Goal: Task Accomplishment & Management: Manage account settings

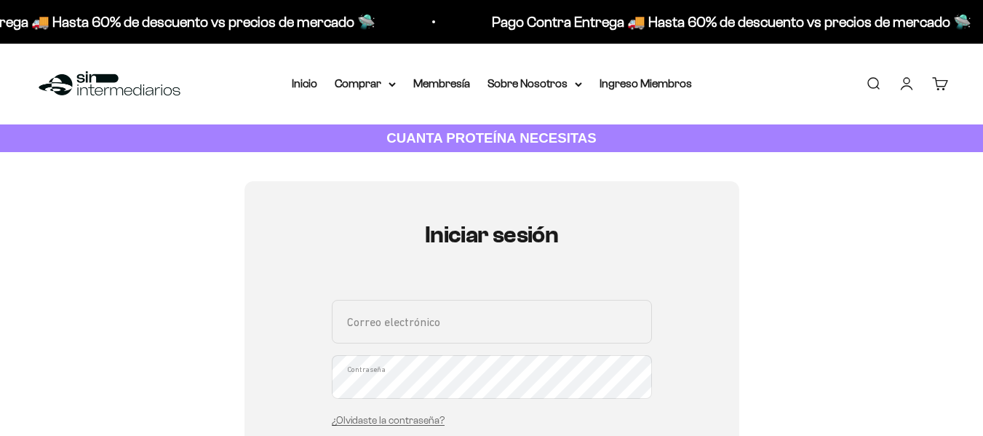
scroll to position [84, 0]
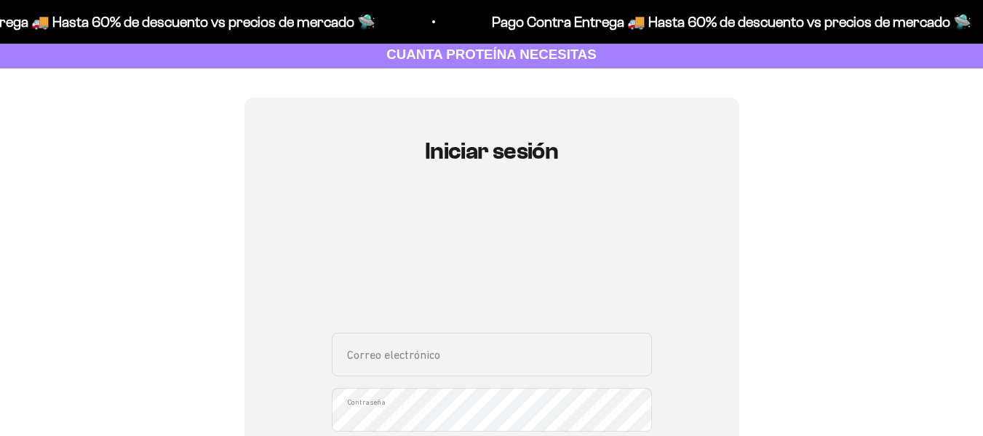
type input "[EMAIL_ADDRESS][DOMAIN_NAME]"
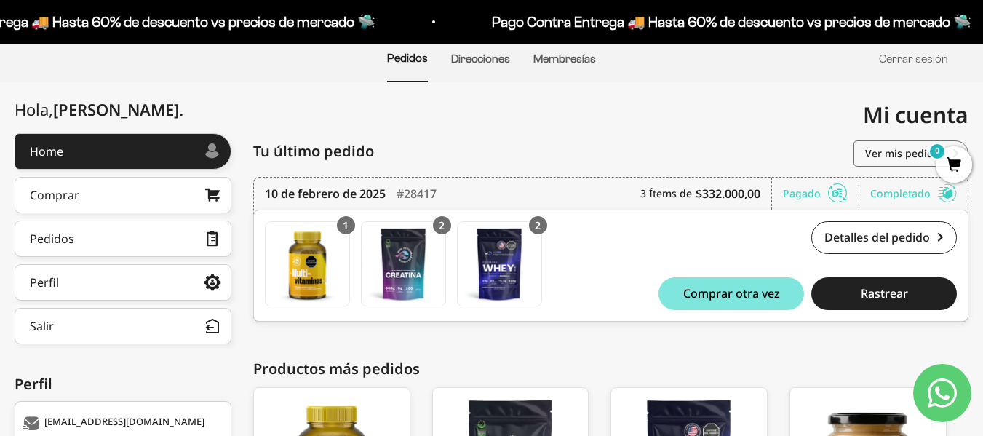
scroll to position [7, 0]
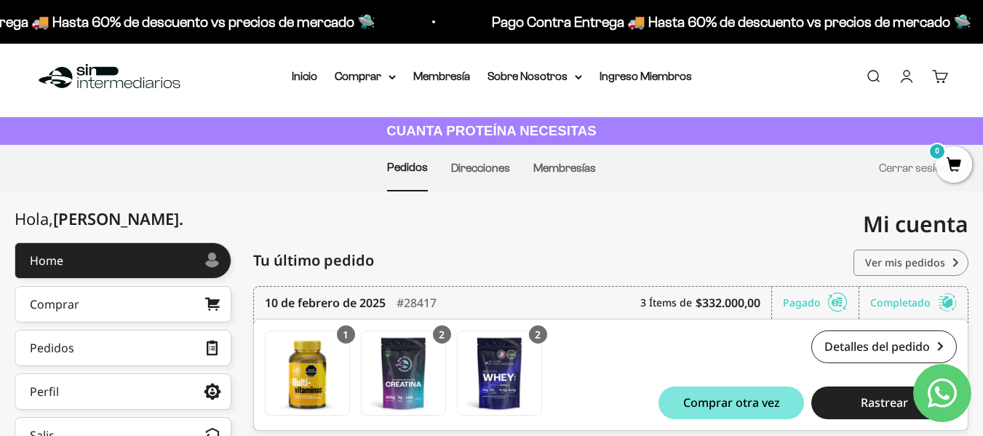
click at [911, 261] on link "Ver mis pedidos" at bounding box center [911, 263] width 115 height 26
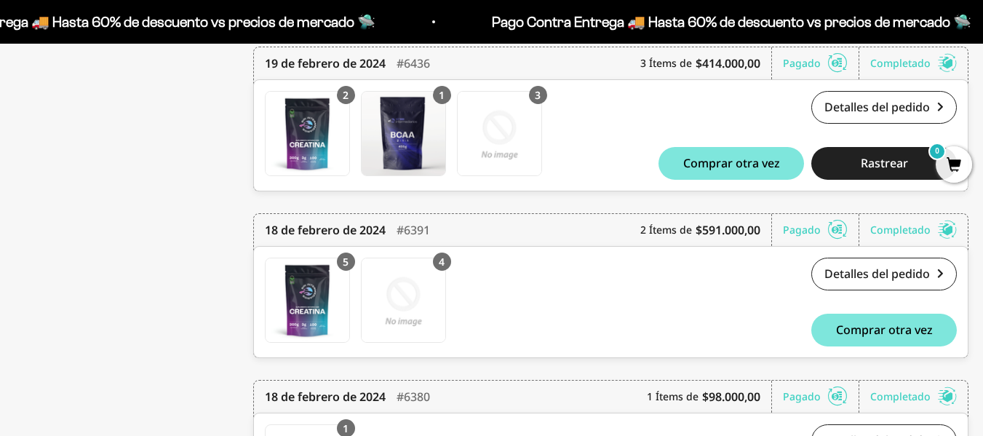
scroll to position [5419, 0]
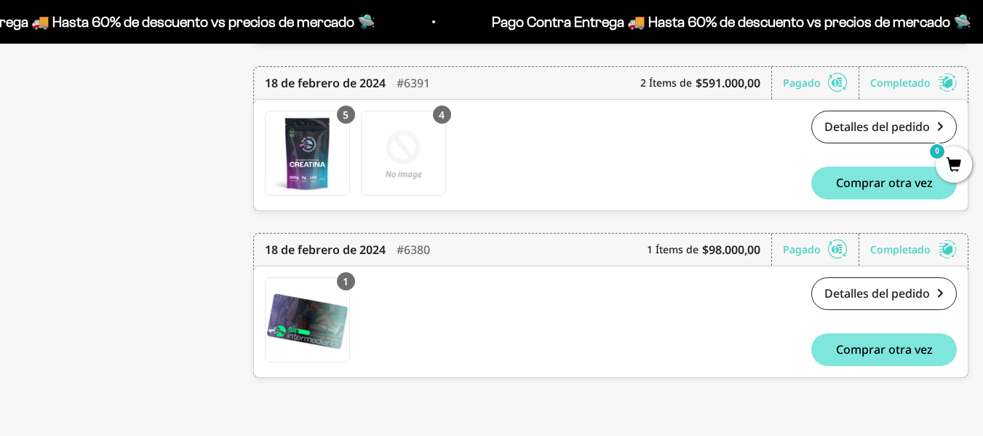
click at [882, 274] on div "1 Membresía Anual Membresía Anual x 1 $98.000,00 Detalles del pedido #6380 $98.…" at bounding box center [610, 322] width 715 height 112
click at [889, 293] on link "Detalles del pedido" at bounding box center [885, 293] width 146 height 33
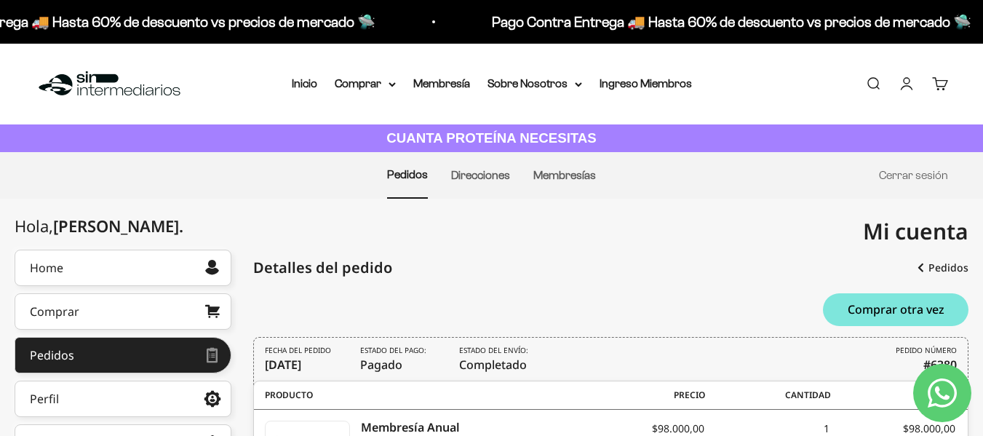
click at [951, 381] on icon "Contact us on WhatsApp" at bounding box center [942, 392] width 29 height 29
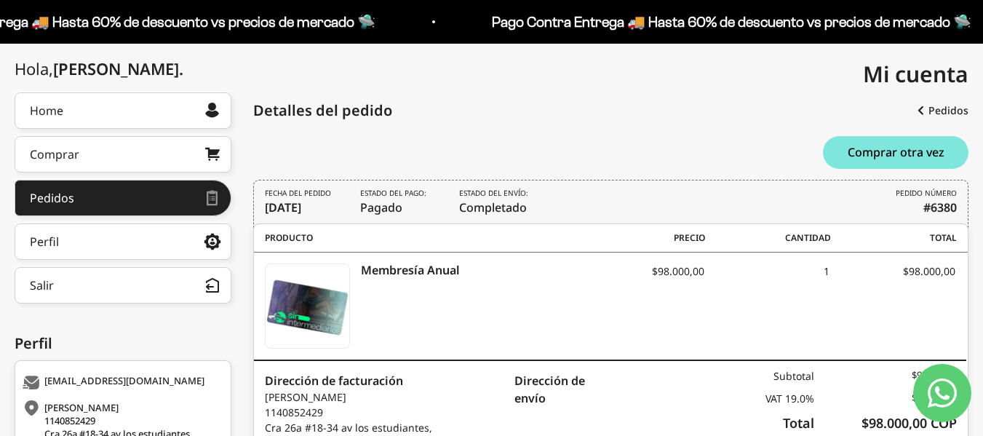
scroll to position [158, 0]
click at [183, 246] on link "Perfil" at bounding box center [123, 241] width 217 height 36
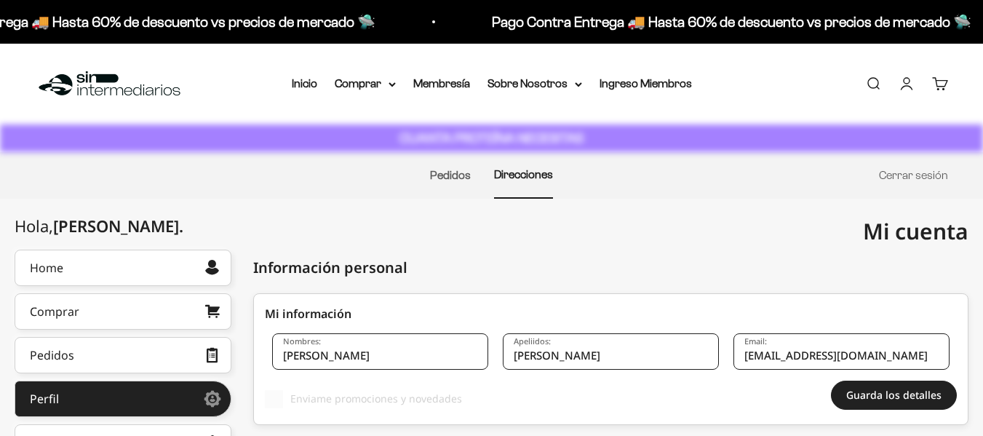
scroll to position [172, 0]
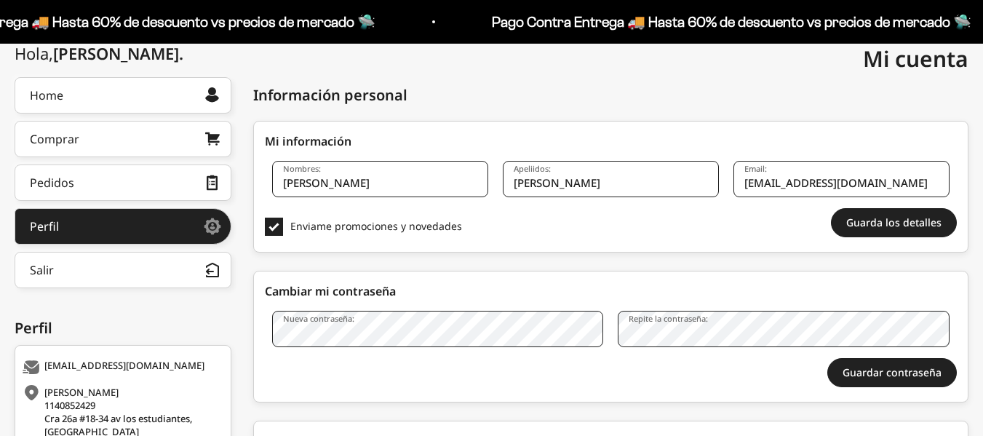
click at [774, 183] on input "[EMAIL_ADDRESS][DOMAIN_NAME]" at bounding box center [842, 179] width 216 height 36
click at [862, 186] on input "josenicoherrera20@hotmail.com" at bounding box center [842, 179] width 216 height 36
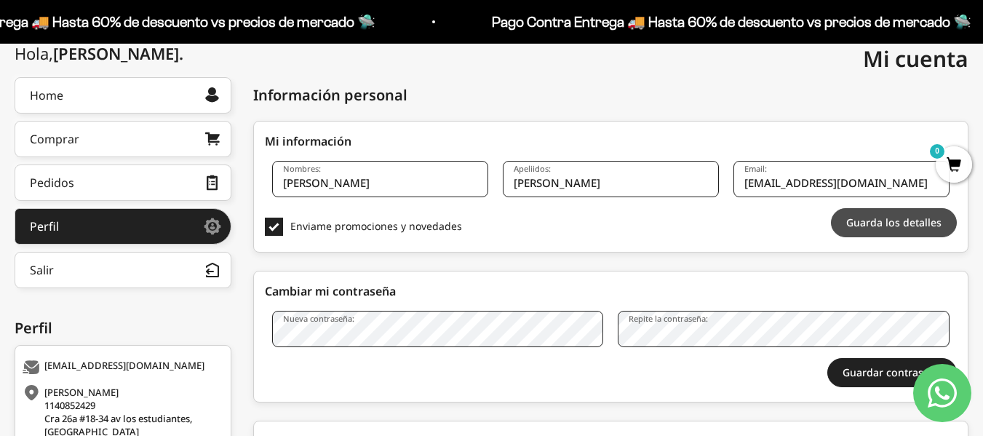
type input "[EMAIL_ADDRESS][DOMAIN_NAME]"
click at [884, 223] on button "Guarda los detalles" at bounding box center [894, 222] width 126 height 29
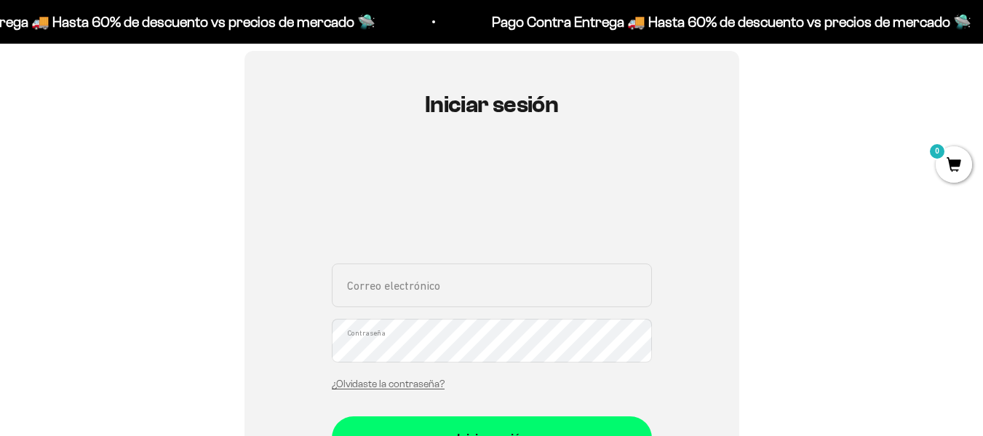
scroll to position [148, 0]
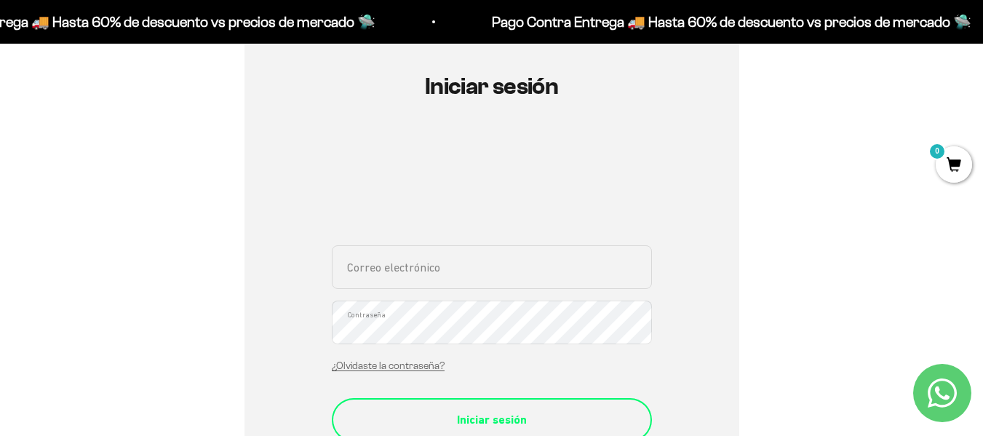
type input "[EMAIL_ADDRESS][DOMAIN_NAME]"
click at [472, 413] on div "Iniciar sesión" at bounding box center [492, 419] width 262 height 19
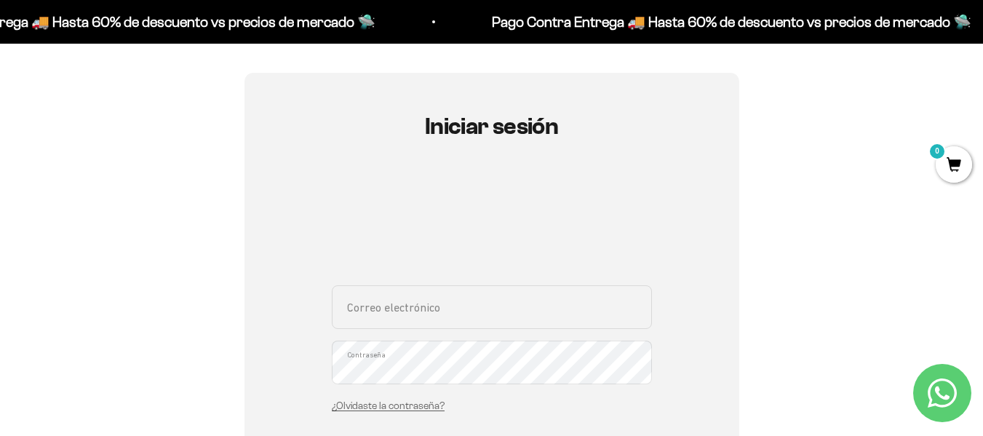
scroll to position [118, 0]
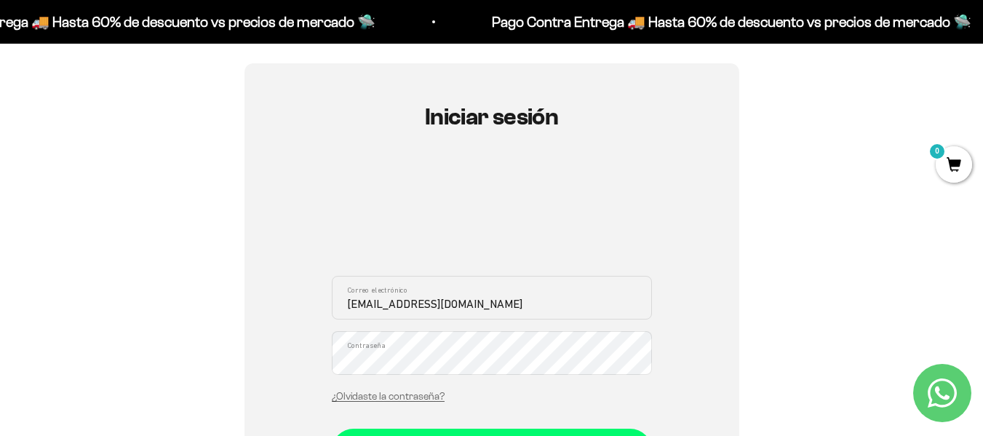
click at [370, 301] on input "[EMAIL_ADDRESS][DOMAIN_NAME]" at bounding box center [492, 298] width 320 height 44
click at [465, 306] on input "[EMAIL_ADDRESS][DOMAIN_NAME]" at bounding box center [492, 298] width 320 height 44
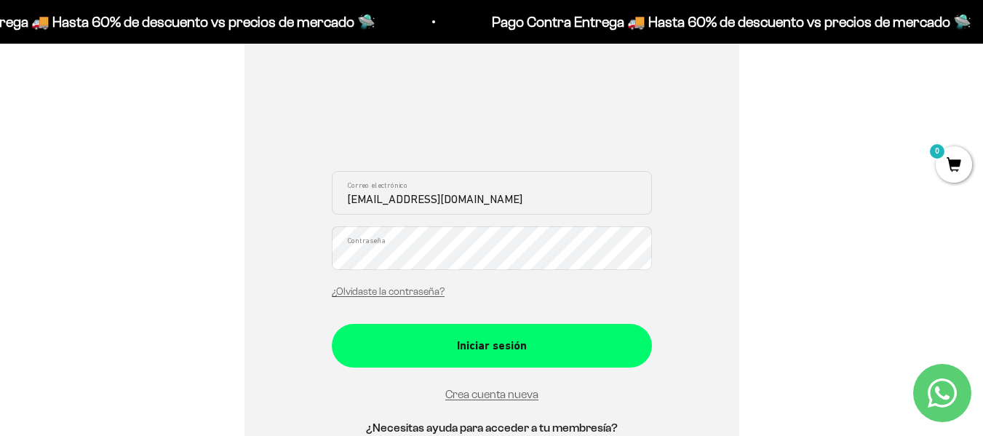
type input "[EMAIL_ADDRESS][DOMAIN_NAME]"
click at [480, 349] on div "Iniciar sesión" at bounding box center [492, 345] width 262 height 19
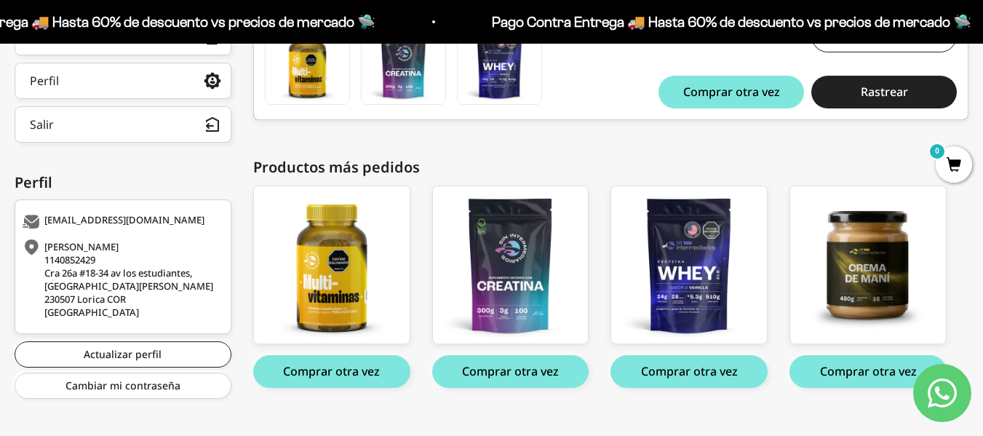
scroll to position [339, 0]
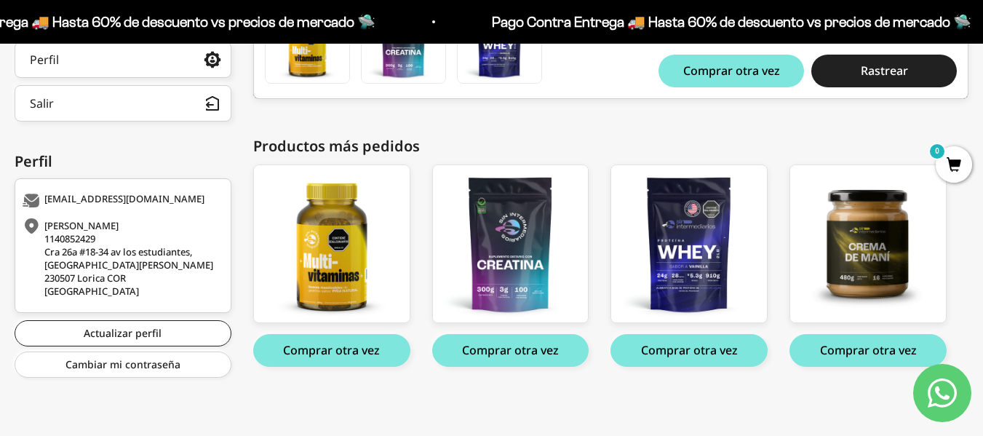
click at [935, 393] on icon "Contact us on WhatsApp" at bounding box center [942, 392] width 29 height 29
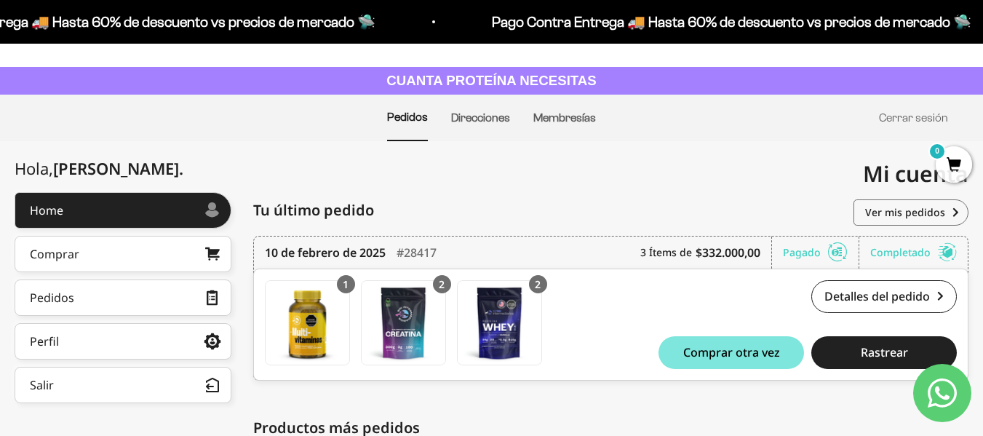
scroll to position [0, 0]
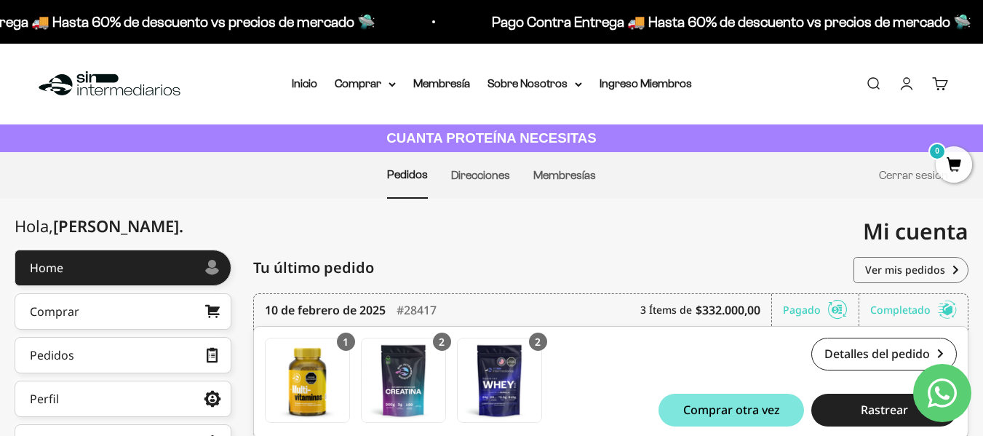
click at [911, 80] on link "Cuenta" at bounding box center [907, 84] width 16 height 16
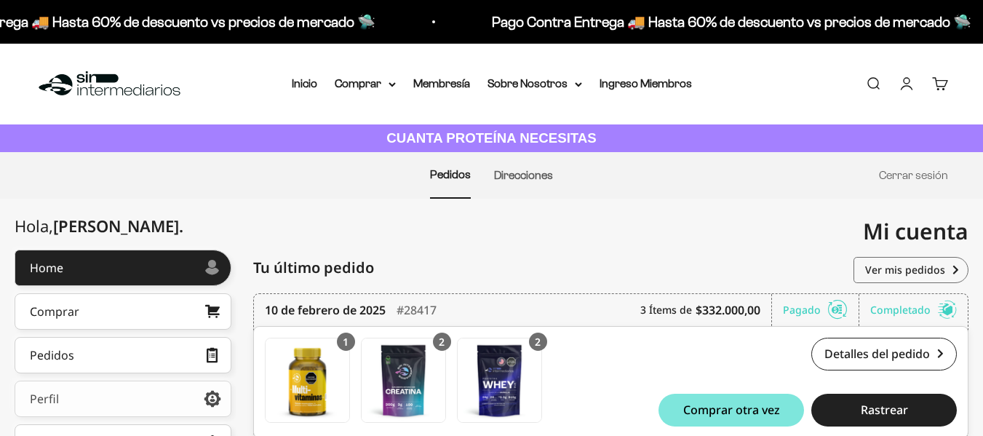
scroll to position [148, 0]
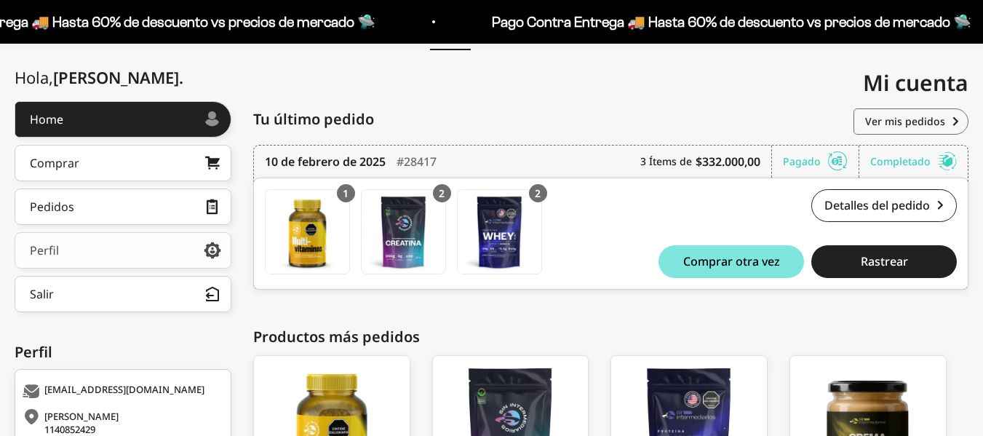
click at [146, 254] on link "Perfil" at bounding box center [123, 250] width 217 height 36
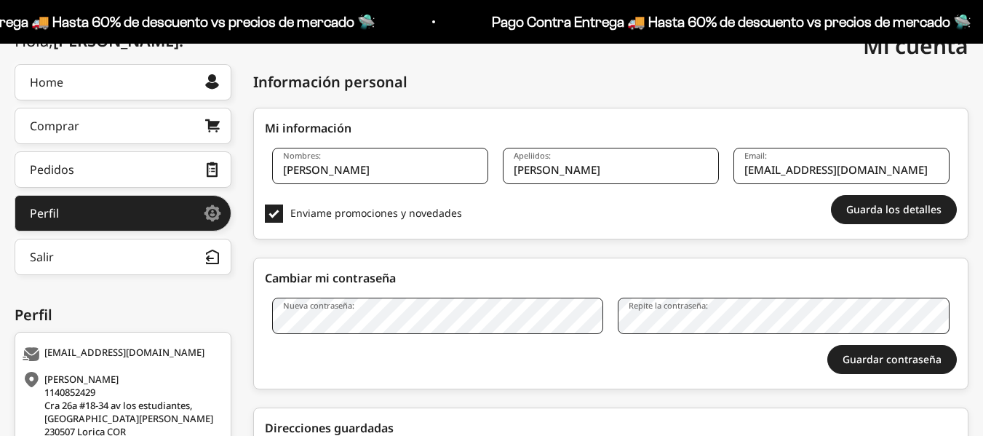
scroll to position [408, 0]
